Goal: Task Accomplishment & Management: Understand process/instructions

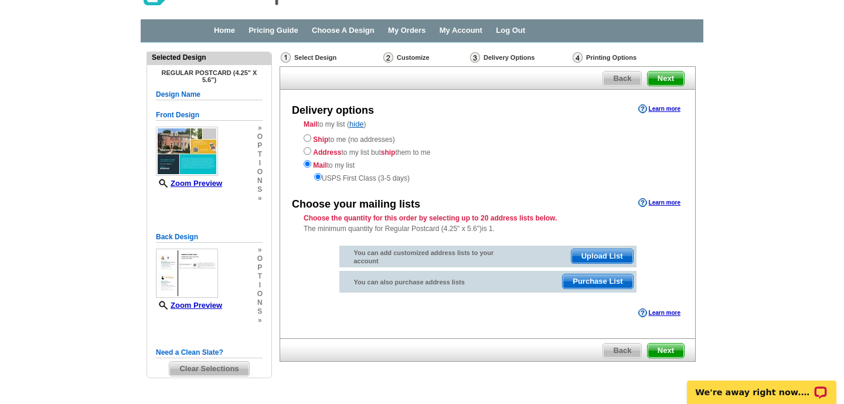
scroll to position [59, 0]
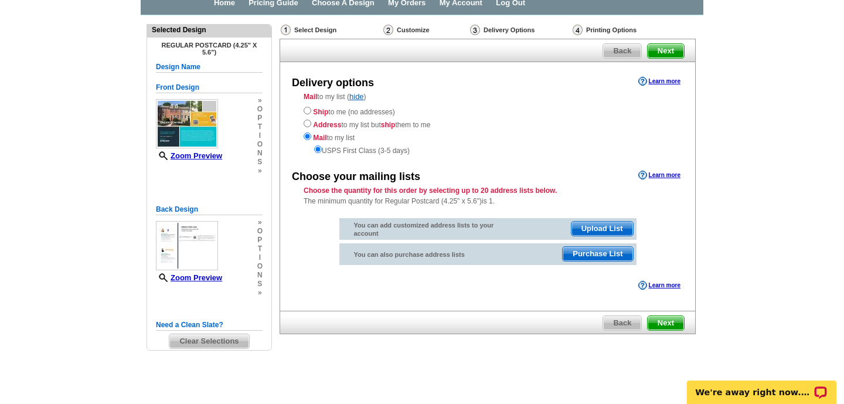
click at [591, 255] on span "Purchase List" at bounding box center [598, 254] width 70 height 14
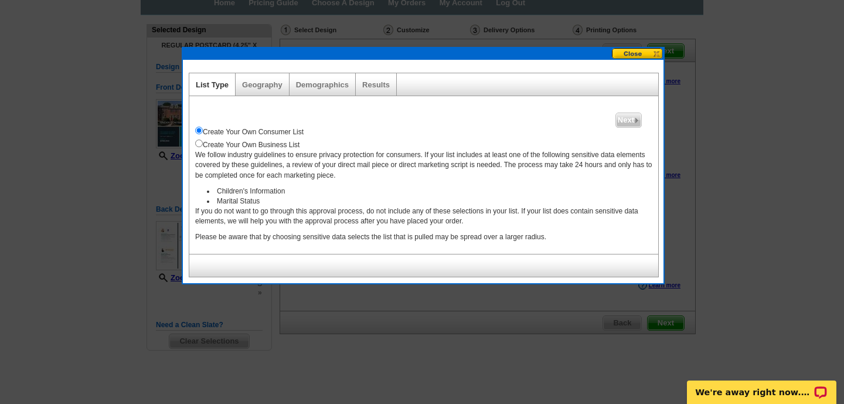
click at [640, 53] on button at bounding box center [638, 53] width 52 height 11
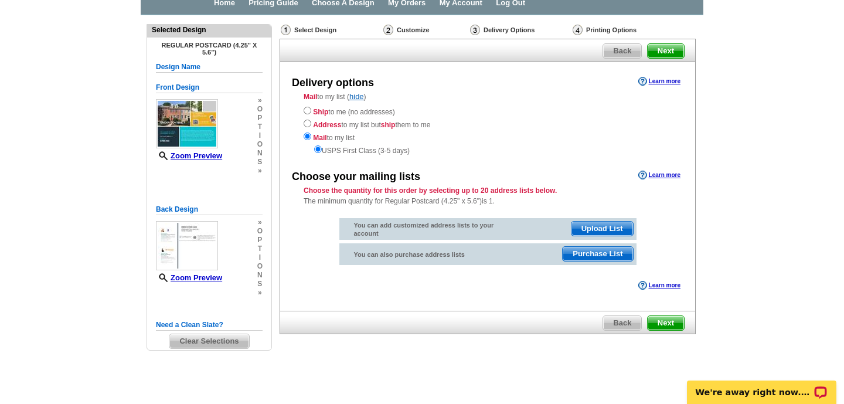
click at [664, 320] on span "Next" at bounding box center [666, 323] width 36 height 14
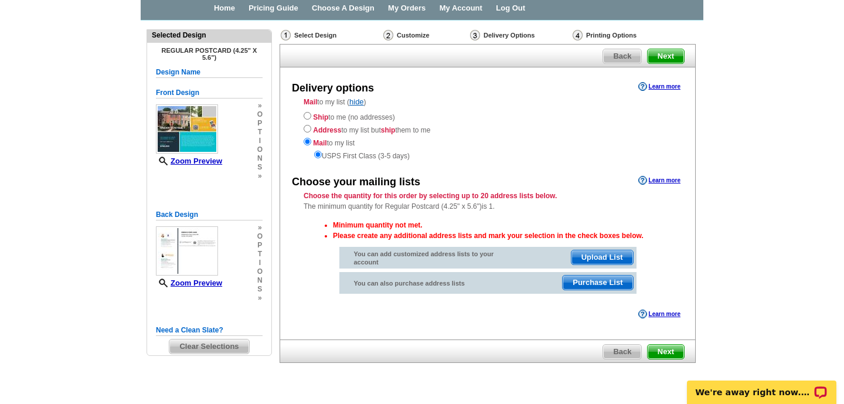
scroll to position [55, 0]
click at [665, 179] on link "Learn more" at bounding box center [660, 179] width 42 height 9
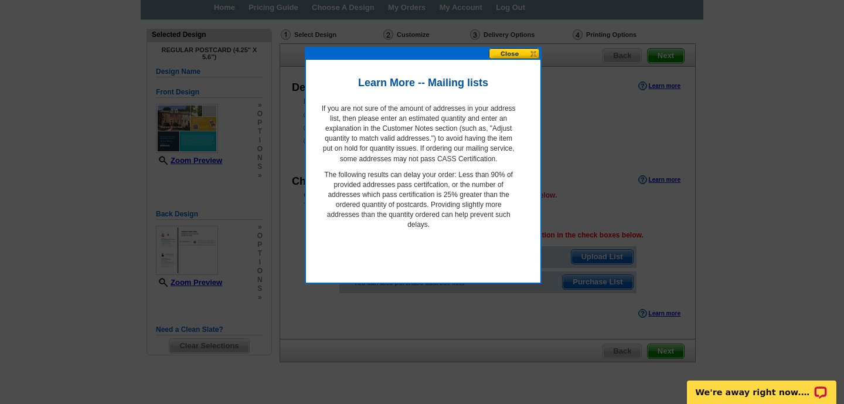
click at [507, 56] on button at bounding box center [515, 53] width 52 height 11
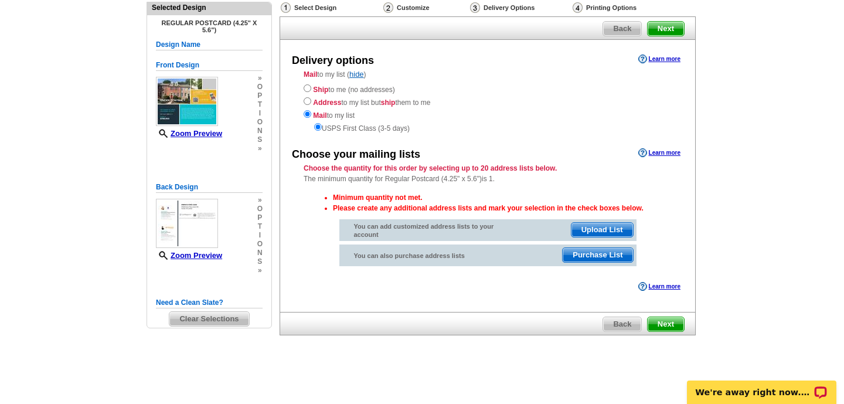
scroll to position [0, 0]
